Goal: Check status

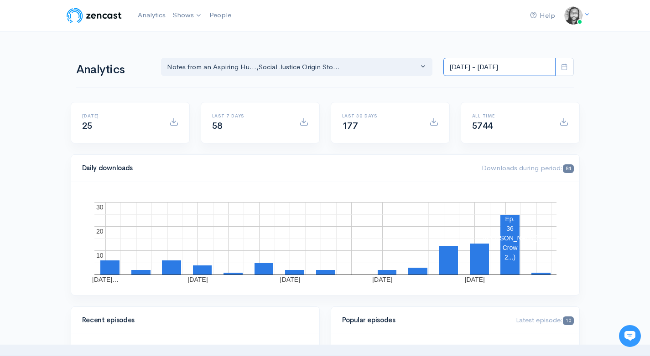
click at [472, 63] on input "[DATE] - [DATE]" at bounding box center [499, 67] width 112 height 19
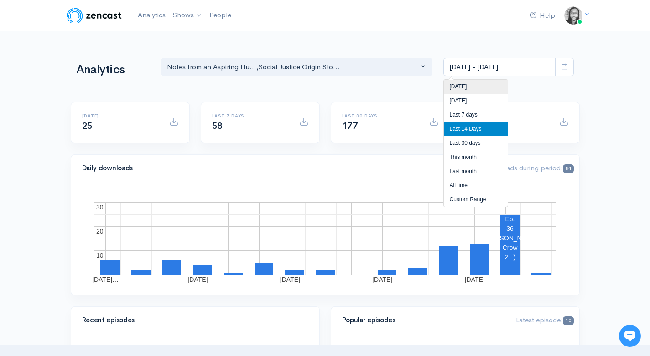
click at [470, 82] on li "[DATE]" at bounding box center [475, 87] width 64 height 14
type input "[DATE] - [DATE]"
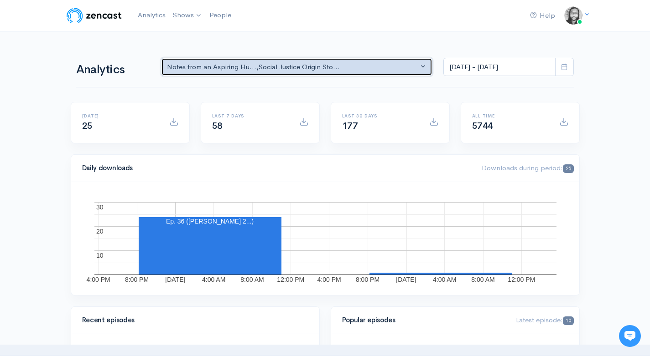
click at [375, 69] on div "Notes from an Aspiring Hu... , Social Justice Origin Sto..." at bounding box center [293, 67] width 252 height 10
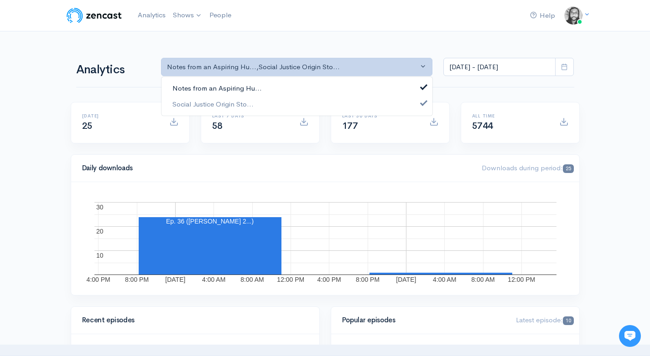
click at [367, 80] on div "Notes from an Aspiring Hu... Social Justice Origin Sto..." at bounding box center [297, 97] width 272 height 40
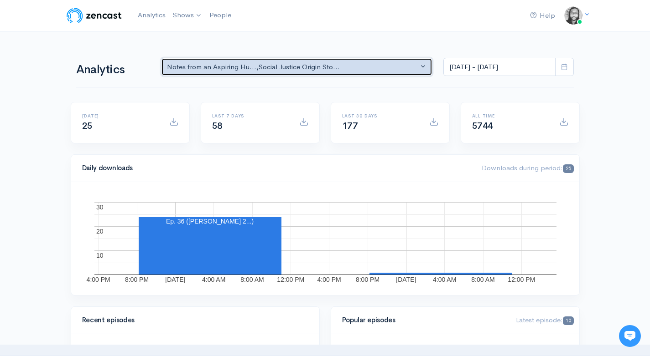
click at [366, 66] on div "Notes from an Aspiring Hu... , Social Justice Origin Sto..." at bounding box center [293, 67] width 252 height 10
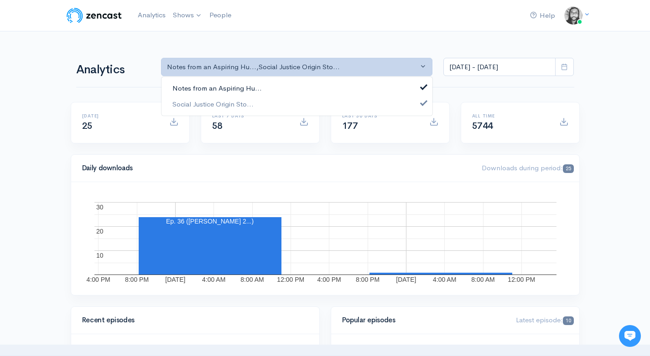
click at [364, 83] on link "Notes from an Aspiring Hu..." at bounding box center [296, 89] width 271 height 16
select select "14701"
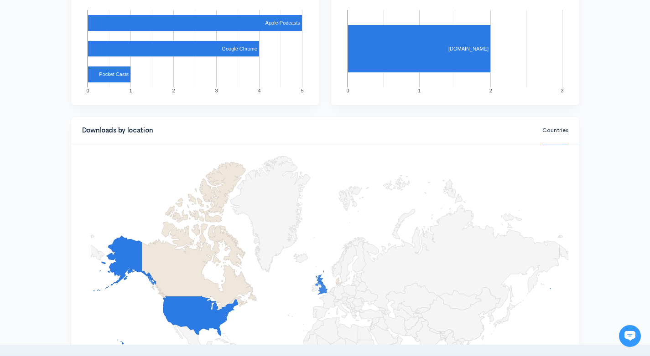
scroll to position [778, 0]
